Goal: Task Accomplishment & Management: Use online tool/utility

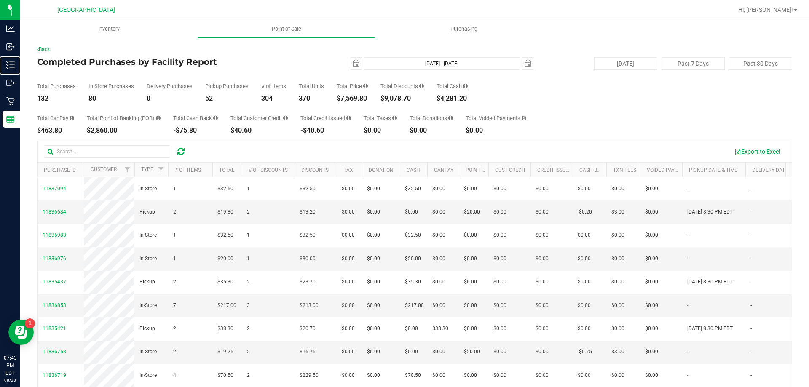
click at [0, 0] on p "Inventory" at bounding box center [0, 0] width 0 height 0
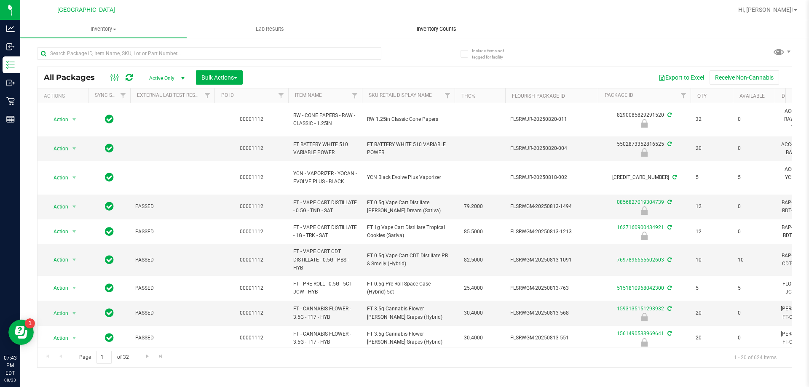
click at [435, 28] on span "Inventory Counts" at bounding box center [437, 29] width 62 height 8
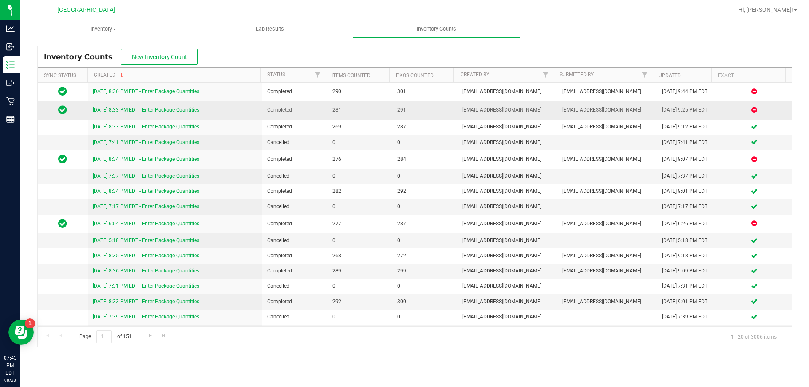
click at [169, 107] on link "[DATE] 8:33 PM EDT - Enter Package Quantities" at bounding box center [146, 110] width 107 height 6
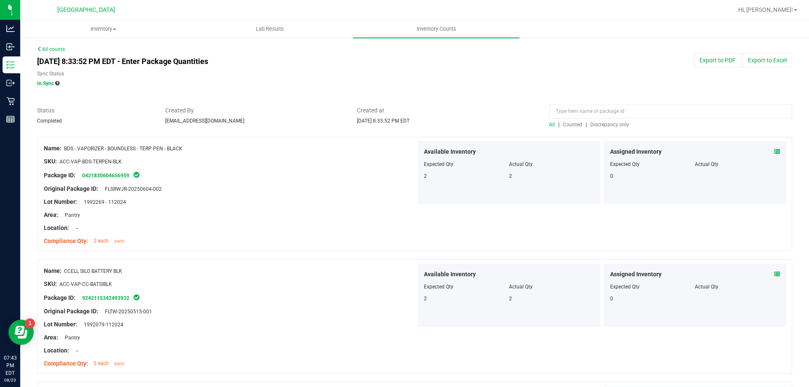
click at [610, 123] on span "Discrepancy only" at bounding box center [610, 125] width 39 height 6
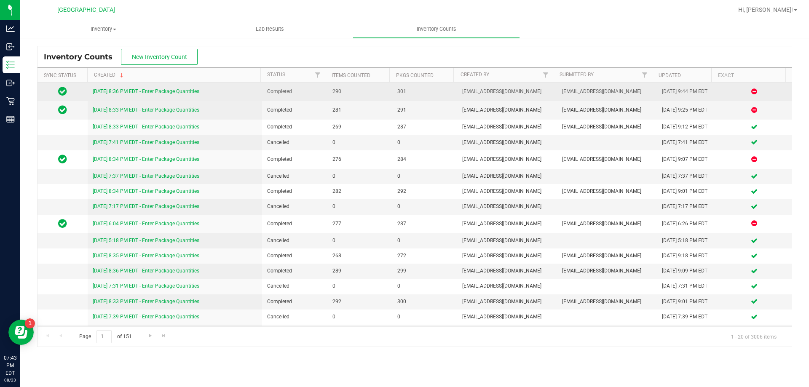
click at [196, 93] on link "[DATE] 8:36 PM EDT - Enter Package Quantities" at bounding box center [146, 92] width 107 height 6
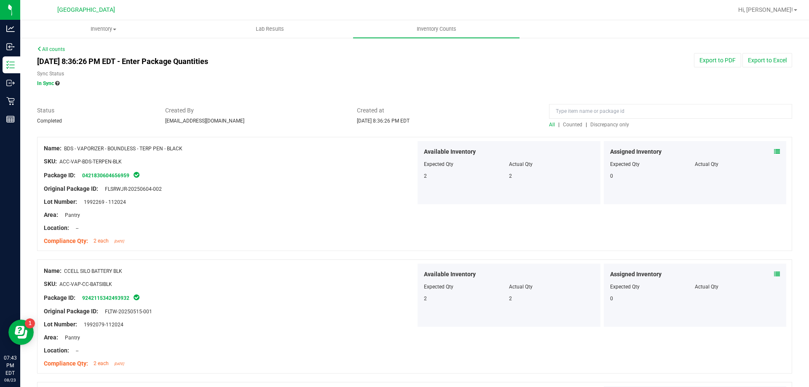
click at [605, 127] on span "Discrepancy only" at bounding box center [610, 125] width 39 height 6
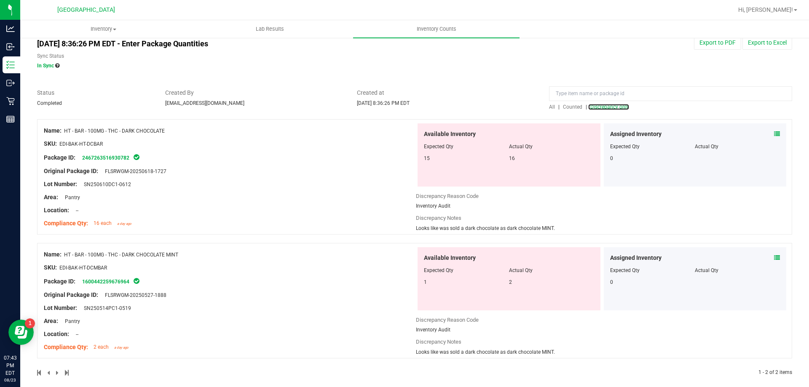
scroll to position [26, 0]
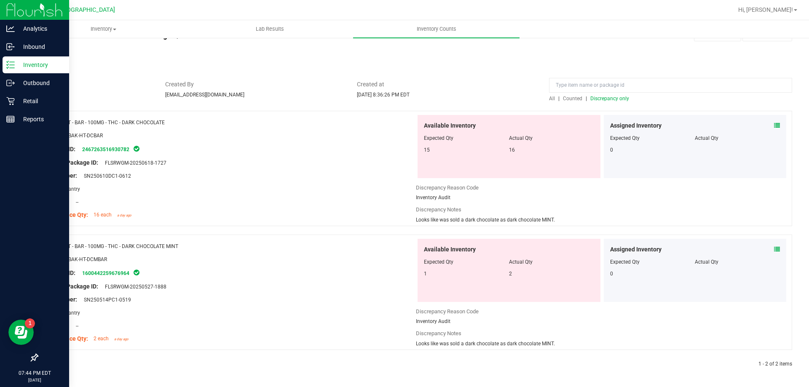
click at [38, 63] on p "Inventory" at bounding box center [40, 65] width 51 height 10
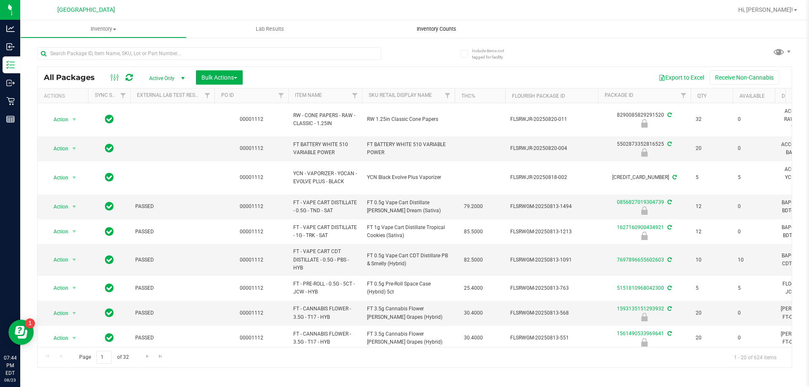
click at [443, 28] on span "Inventory Counts" at bounding box center [437, 29] width 62 height 8
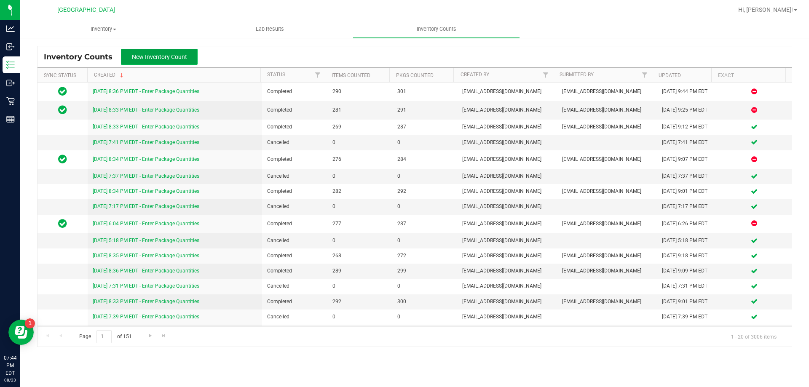
click at [174, 61] on button "New Inventory Count" at bounding box center [159, 57] width 77 height 16
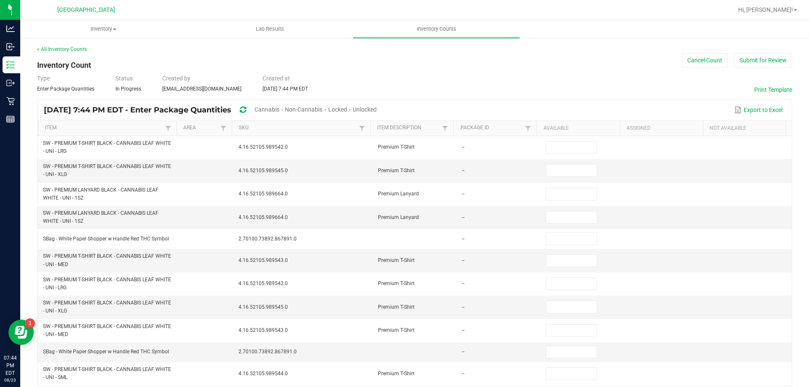
click at [279, 107] on span "Cannabis" at bounding box center [267, 109] width 25 height 7
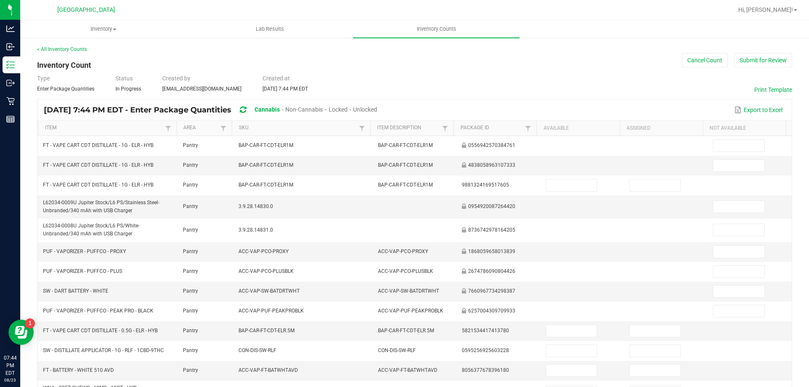
click at [377, 106] on span "Unlocked" at bounding box center [365, 109] width 24 height 7
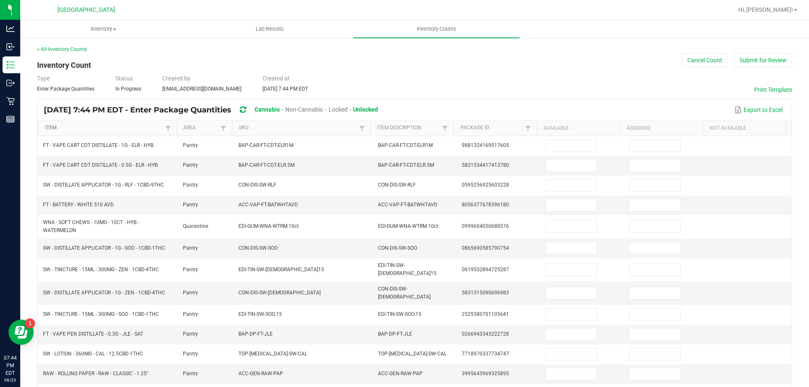
click at [136, 127] on link "Item" at bounding box center [104, 128] width 118 height 7
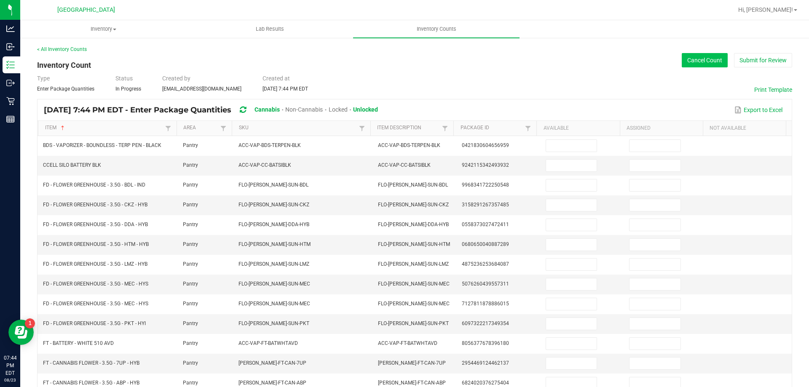
click at [698, 62] on button "Cancel Count" at bounding box center [705, 60] width 46 height 14
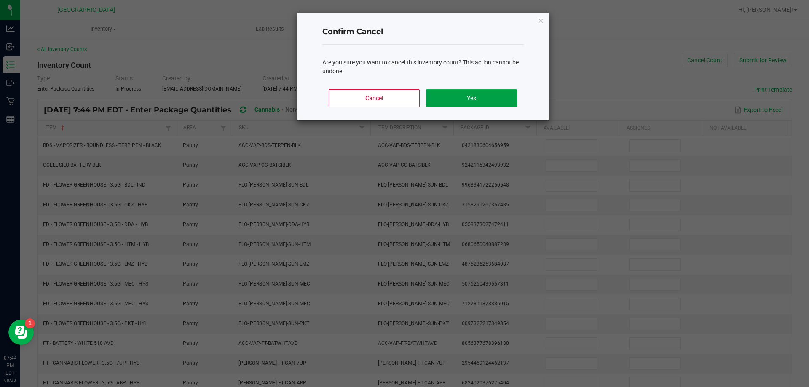
click at [443, 95] on button "Yes" at bounding box center [471, 98] width 91 height 18
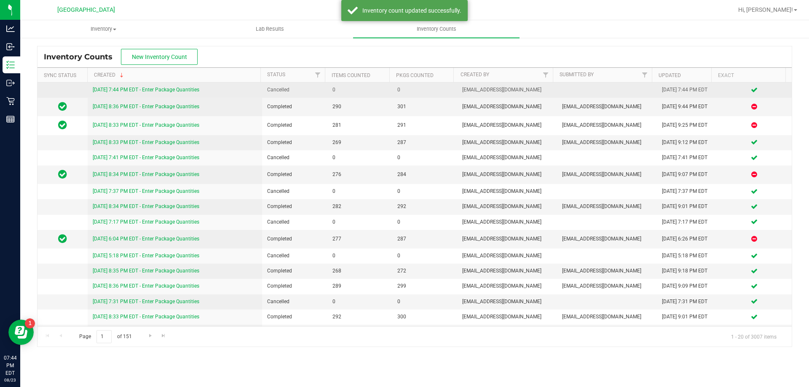
click at [191, 90] on link "[DATE] 7:44 PM EDT - Enter Package Quantities" at bounding box center [146, 90] width 107 height 6
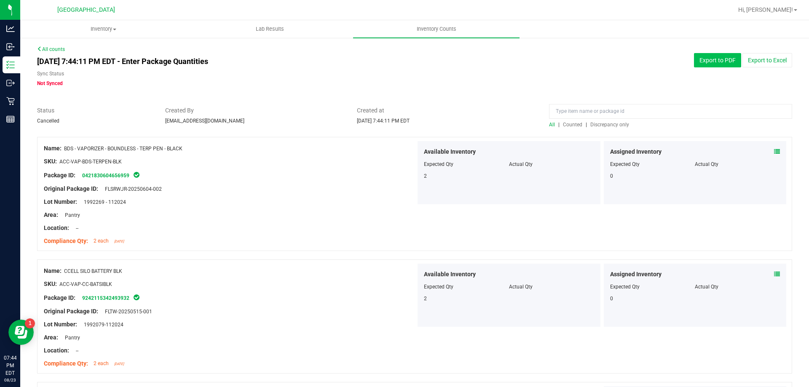
click at [700, 58] on button "Export to PDF" at bounding box center [717, 60] width 47 height 14
